Goal: Task Accomplishment & Management: Manage account settings

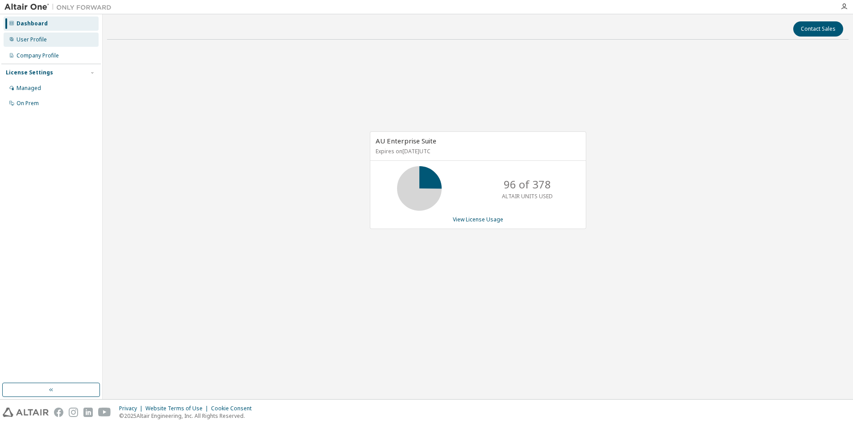
click at [33, 41] on div "User Profile" at bounding box center [32, 39] width 30 height 7
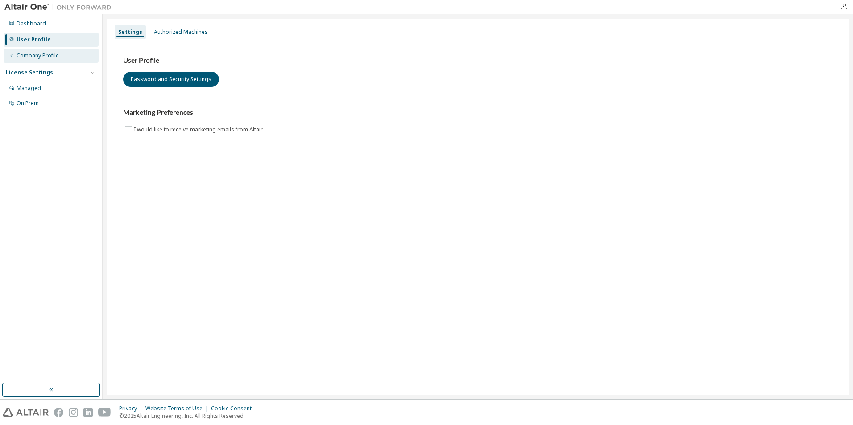
click at [31, 54] on div "Company Profile" at bounding box center [38, 55] width 42 height 7
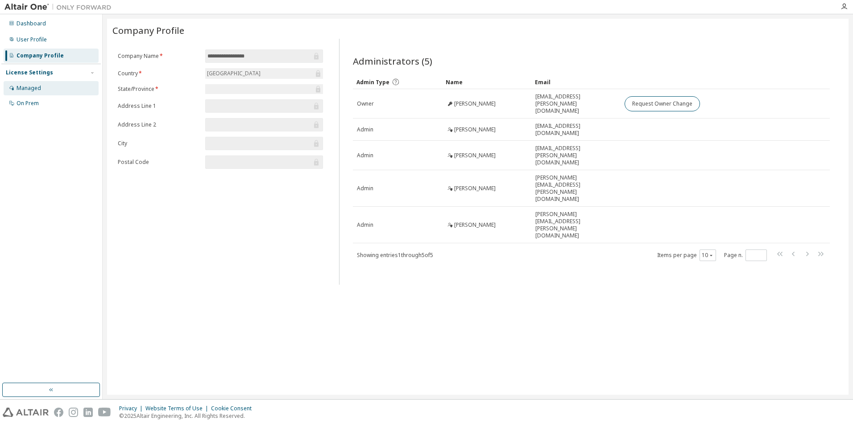
click at [32, 88] on div "Managed" at bounding box center [29, 88] width 25 height 7
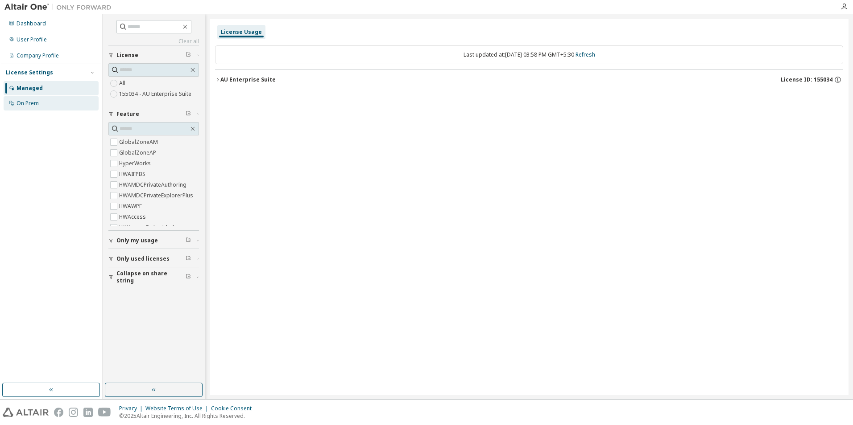
click at [26, 106] on div "On Prem" at bounding box center [28, 103] width 22 height 7
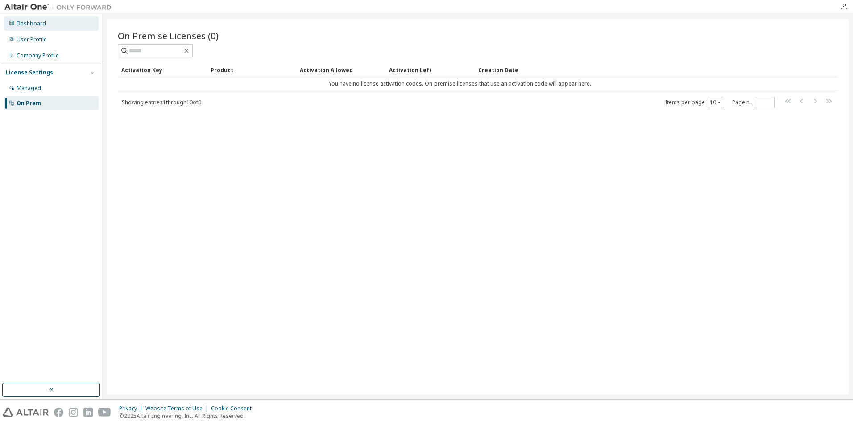
click at [20, 23] on div "Dashboard" at bounding box center [31, 23] width 29 height 7
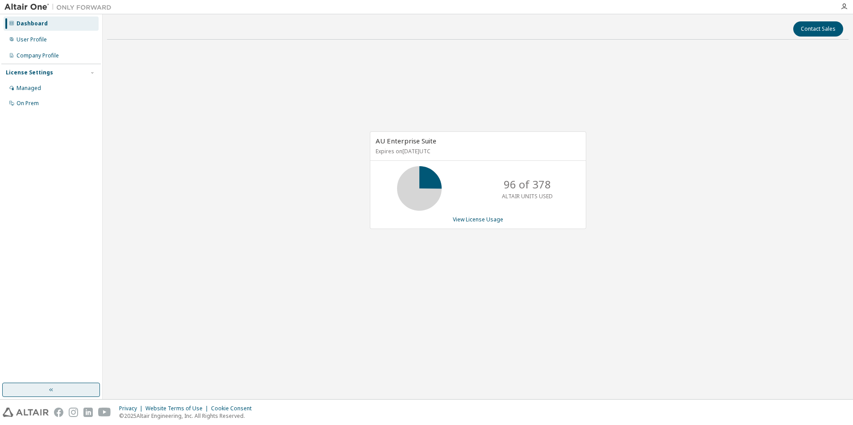
click at [50, 392] on icon "button" at bounding box center [51, 390] width 7 height 7
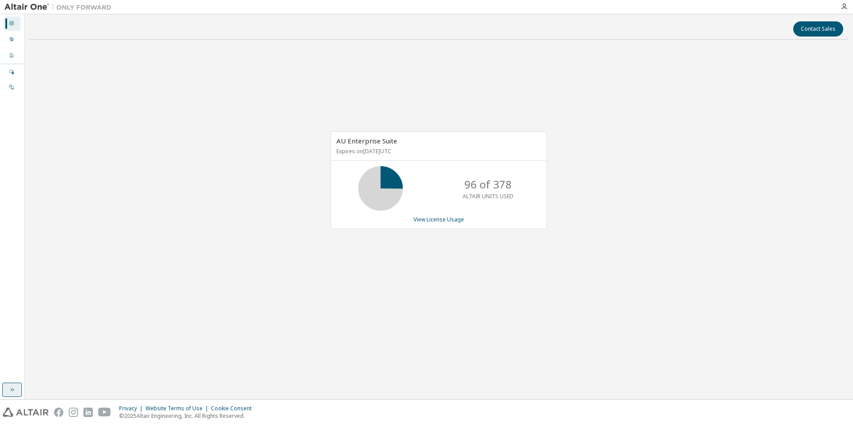
click at [35, 6] on img at bounding box center [59, 7] width 111 height 9
click at [16, 394] on button "button" at bounding box center [12, 390] width 20 height 14
